Goal: Find specific page/section: Find specific page/section

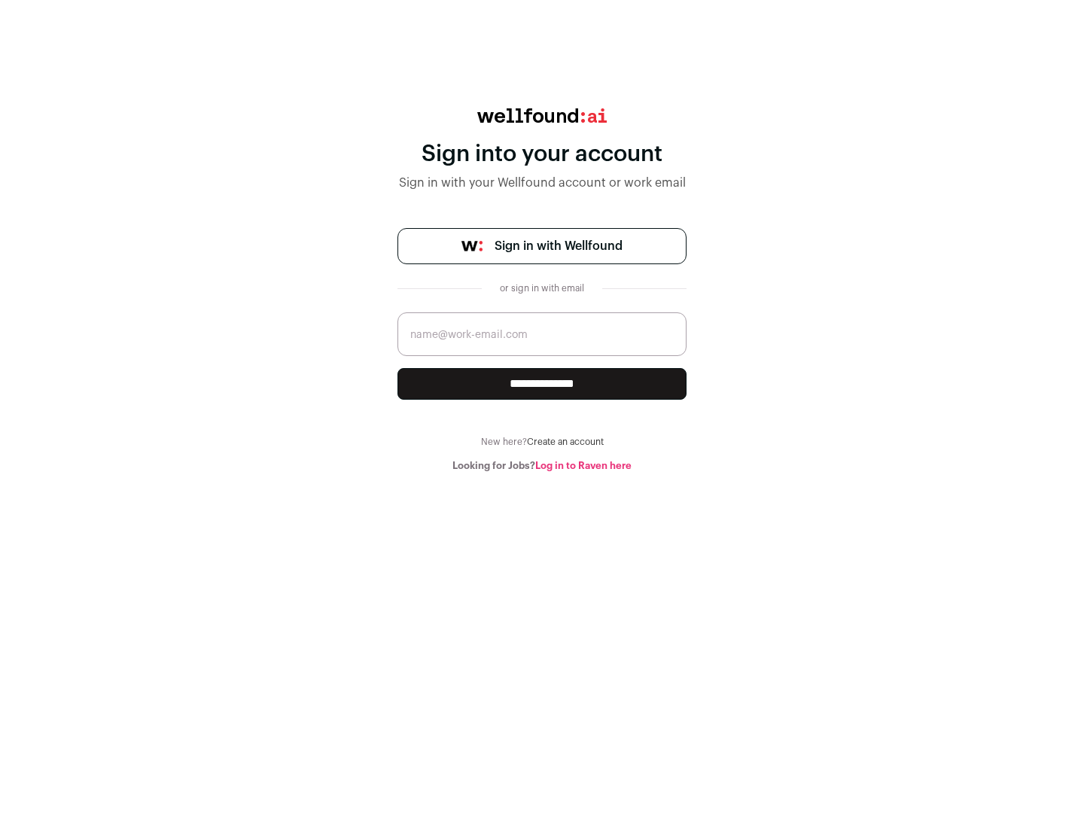
click at [558, 246] on span "Sign in with Wellfound" at bounding box center [558, 246] width 128 height 18
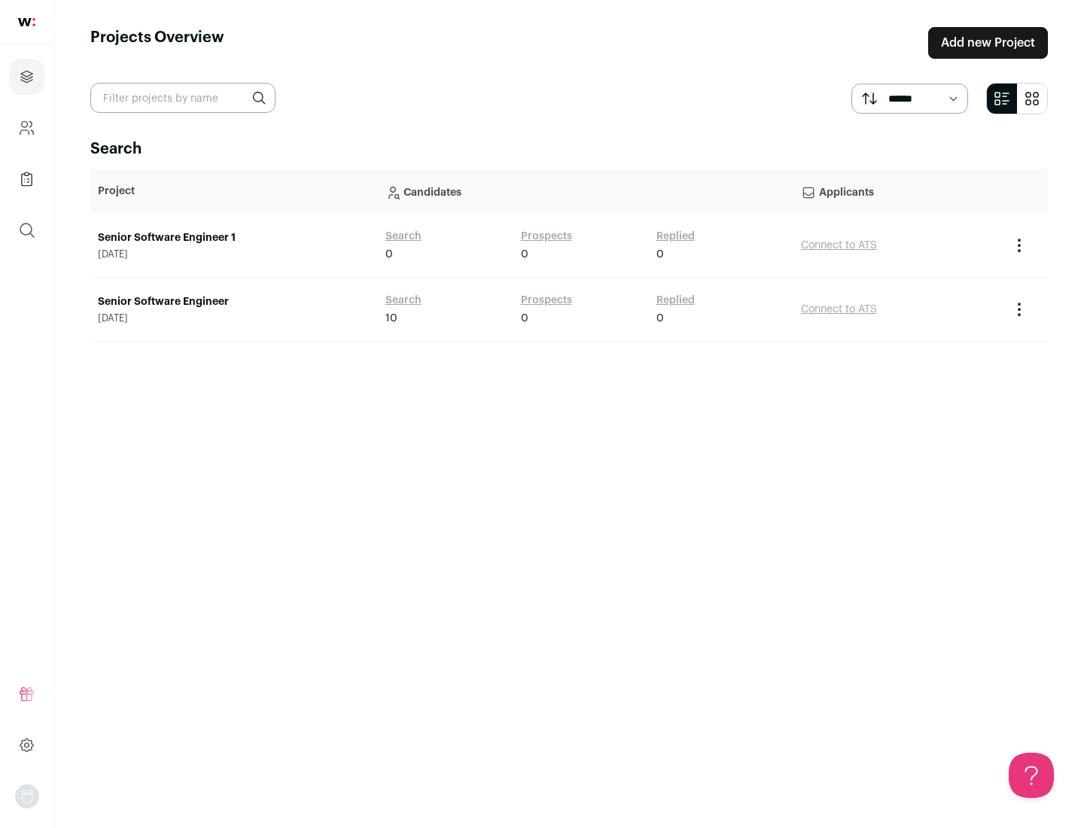
click at [233, 302] on link "Senior Software Engineer" at bounding box center [234, 301] width 272 height 15
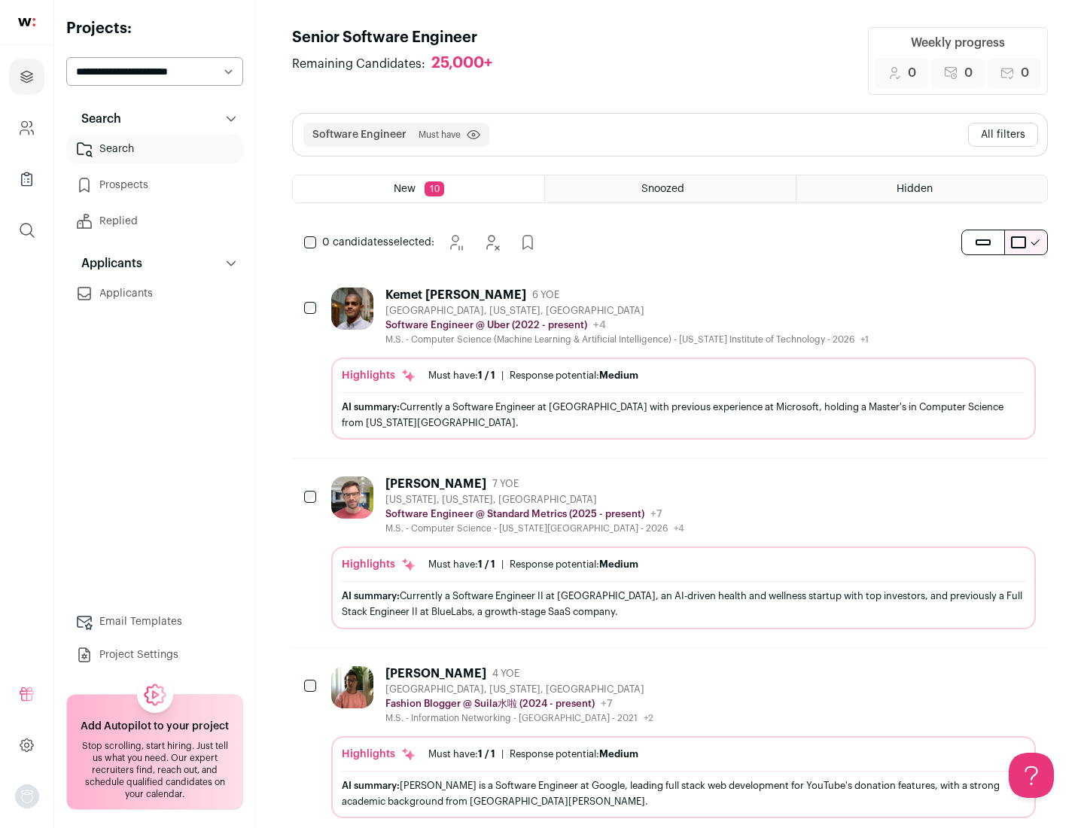
click at [670, 363] on div "Highlights Must have: 1 / 1 How many must haves have been fulfilled? | Response…" at bounding box center [683, 398] width 704 height 82
